Goal: Information Seeking & Learning: Learn about a topic

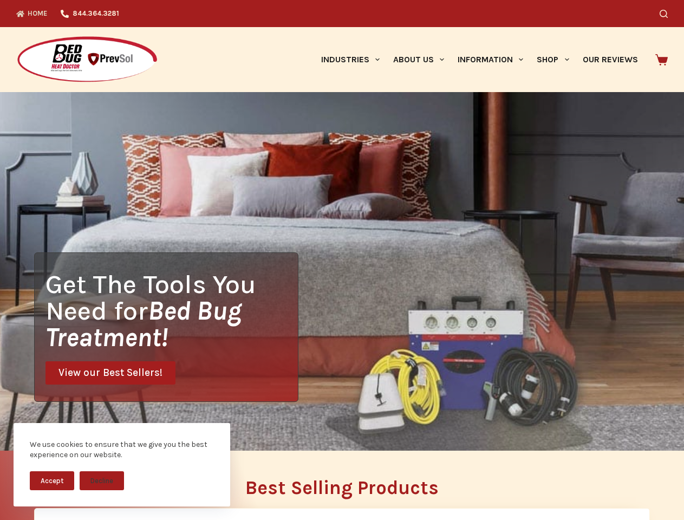
click at [342, 260] on div "Get The Tools You Need for Bed Bug Treatment! View our Best Sellers!" at bounding box center [342, 271] width 684 height 358
